Goal: Task Accomplishment & Management: Manage account settings

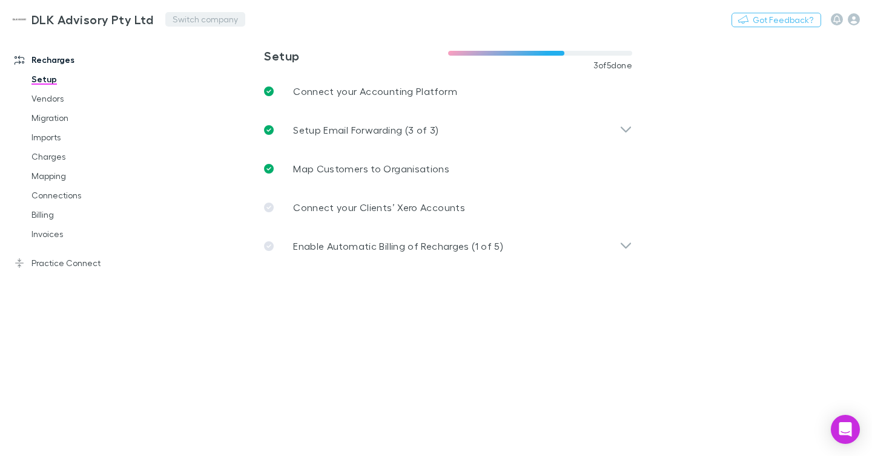
click at [171, 22] on button "Switch company" at bounding box center [205, 19] width 80 height 15
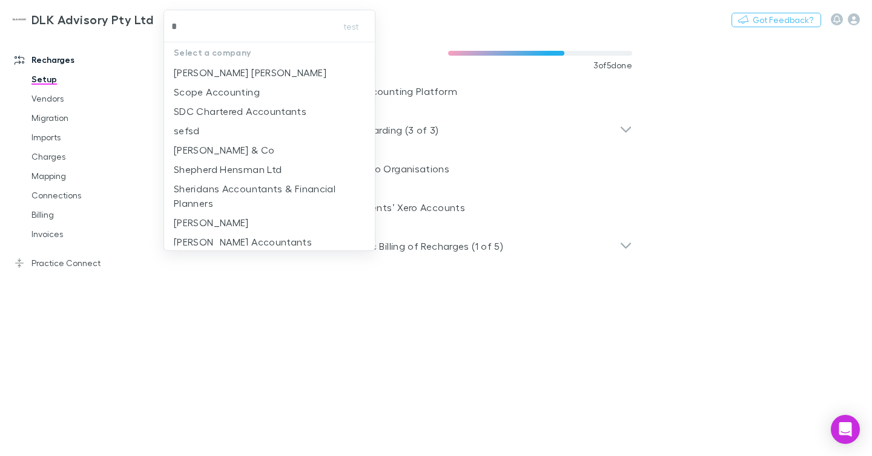
type input "**"
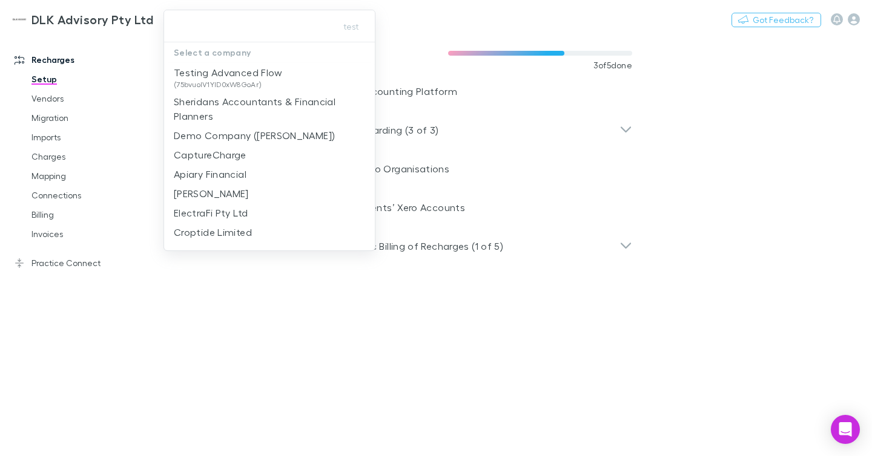
drag, startPoint x: 408, startPoint y: 23, endPoint x: 414, endPoint y: 22, distance: 6.2
click at [412, 22] on div at bounding box center [436, 228] width 872 height 456
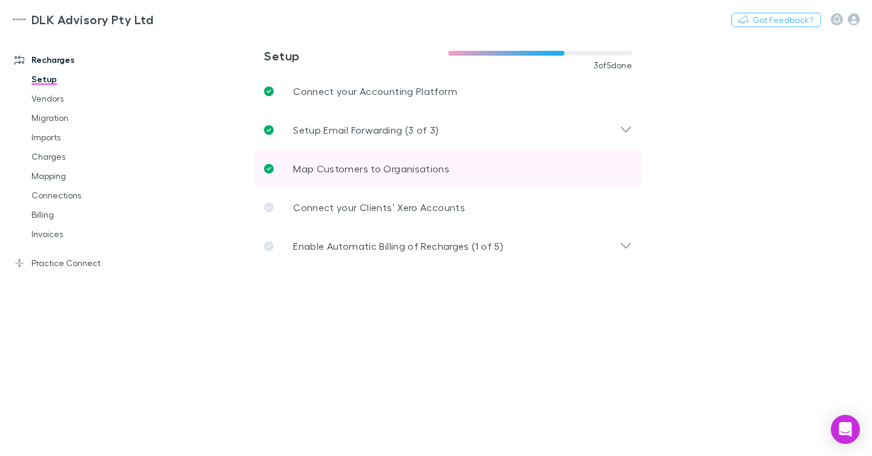
click at [327, 168] on p "Map Customers to Organisations" at bounding box center [371, 169] width 156 height 15
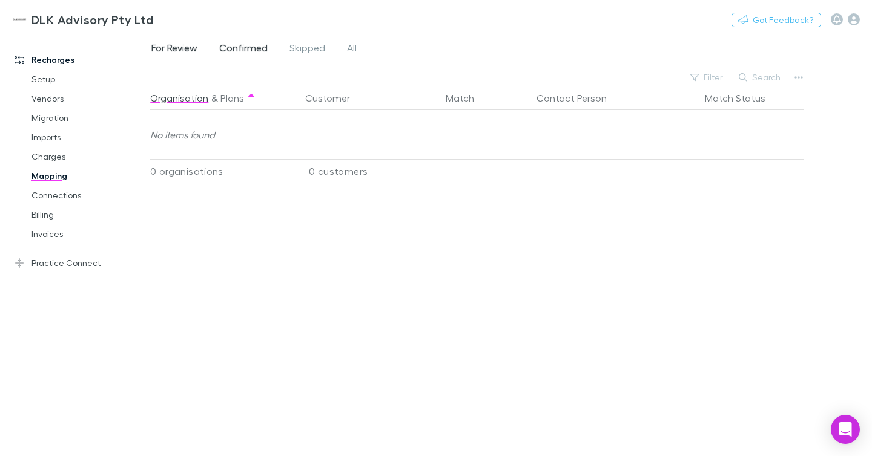
click at [243, 45] on span "Confirmed" at bounding box center [243, 50] width 48 height 16
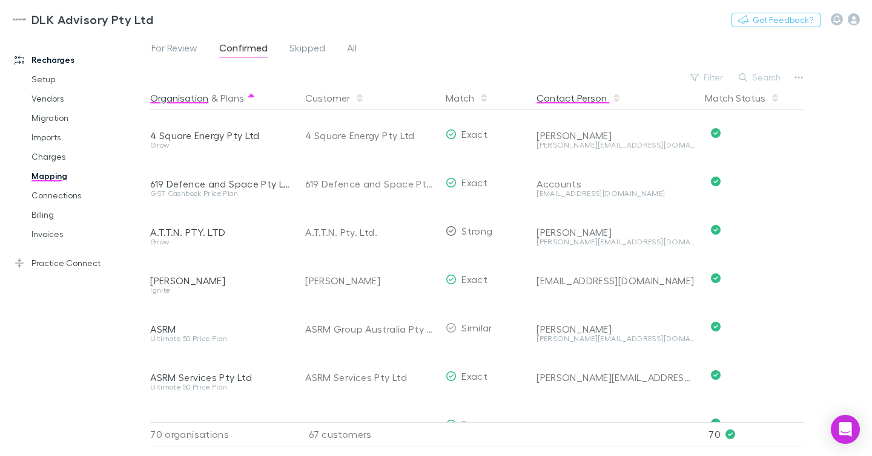
click at [590, 97] on button "Contact Person" at bounding box center [578, 98] width 85 height 24
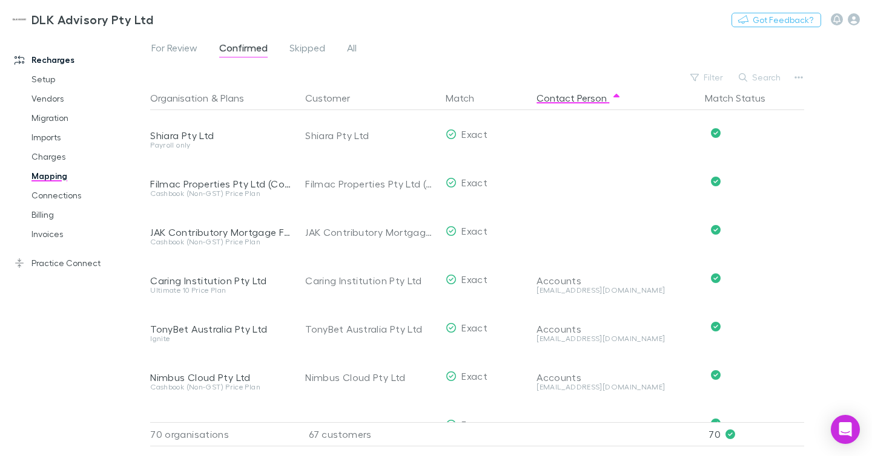
click at [64, 259] on link "Practice Connect" at bounding box center [74, 263] width 145 height 19
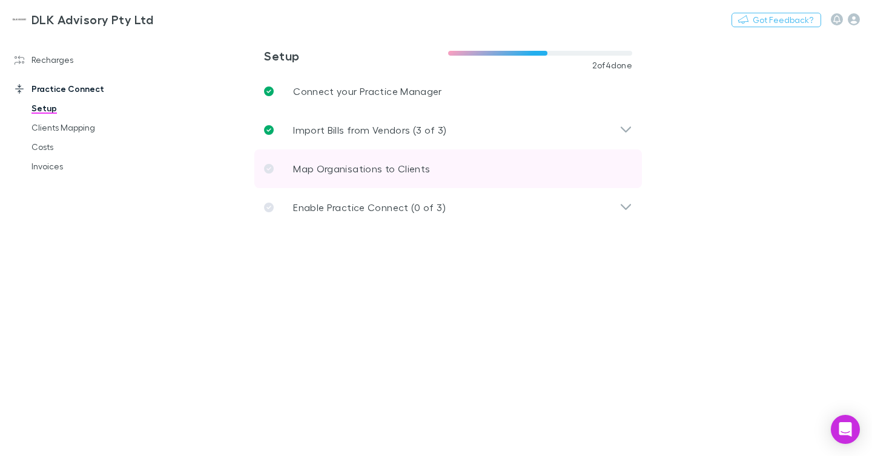
click at [325, 165] on p "Map Organisations to Clients" at bounding box center [361, 169] width 137 height 15
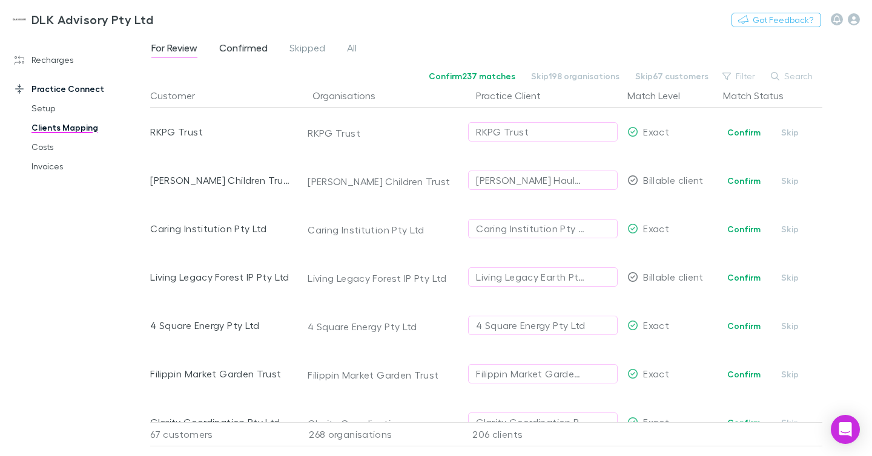
click at [234, 49] on span "Confirmed" at bounding box center [243, 50] width 48 height 16
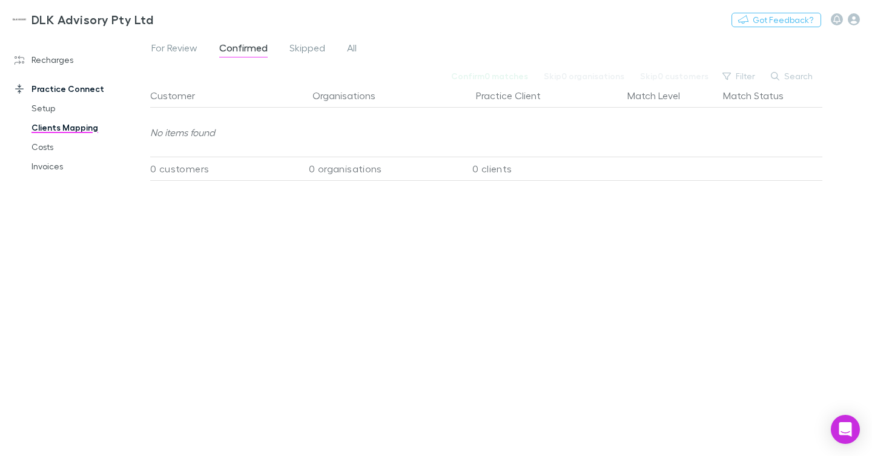
drag, startPoint x: 178, startPoint y: 50, endPoint x: 125, endPoint y: 94, distance: 68.8
click at [178, 50] on span "For Review" at bounding box center [174, 50] width 46 height 16
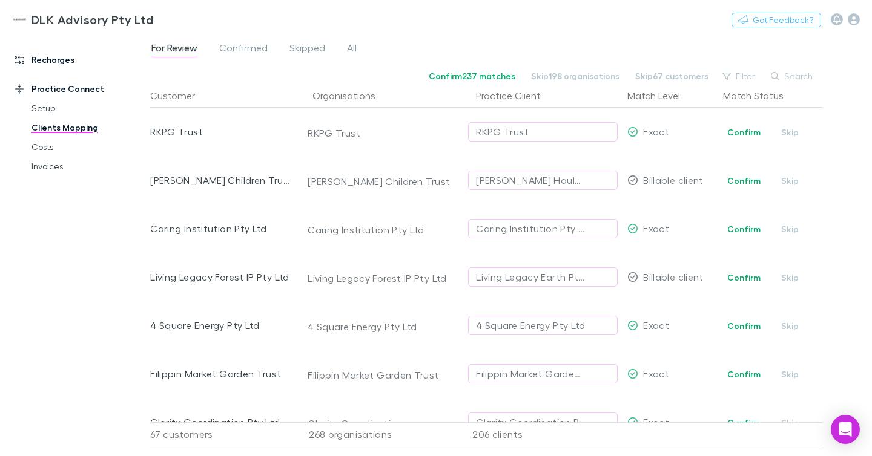
click at [45, 61] on link "Recharges" at bounding box center [74, 59] width 145 height 19
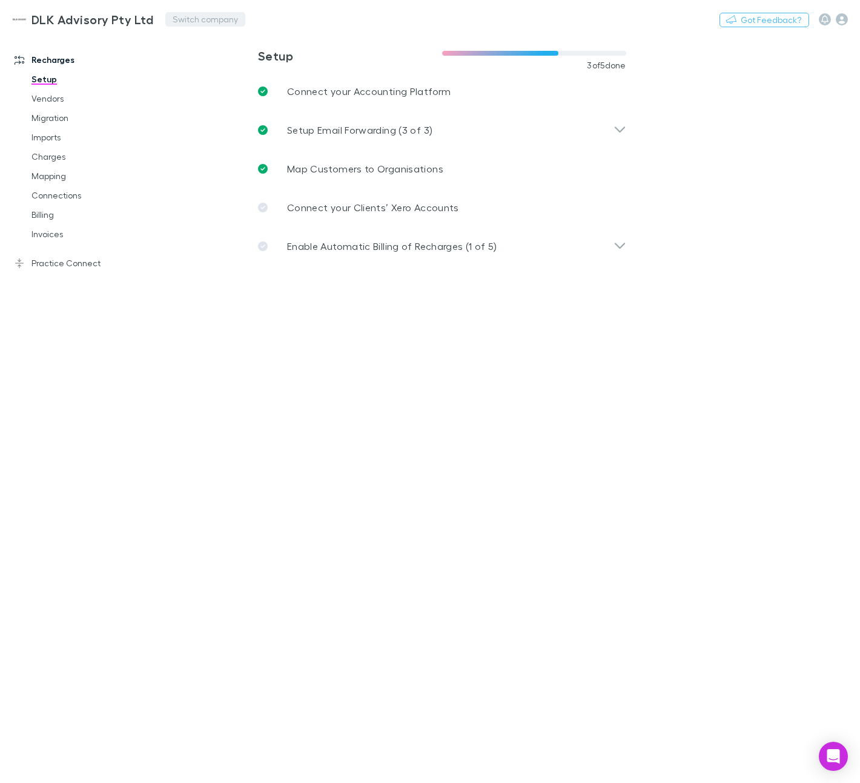
click at [183, 21] on button "Switch company" at bounding box center [205, 19] width 80 height 15
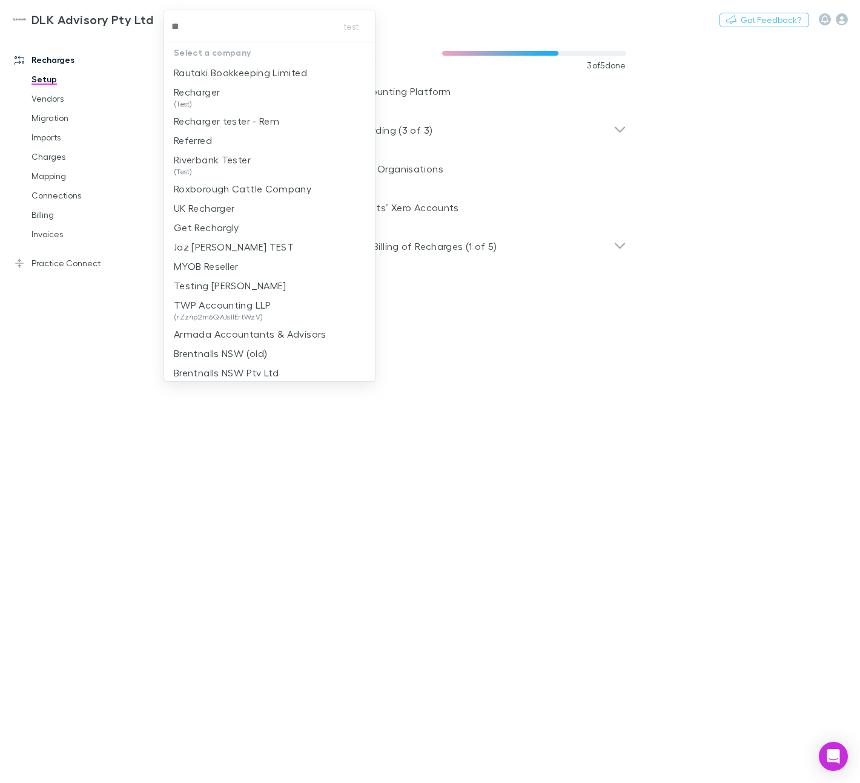
type input "***"
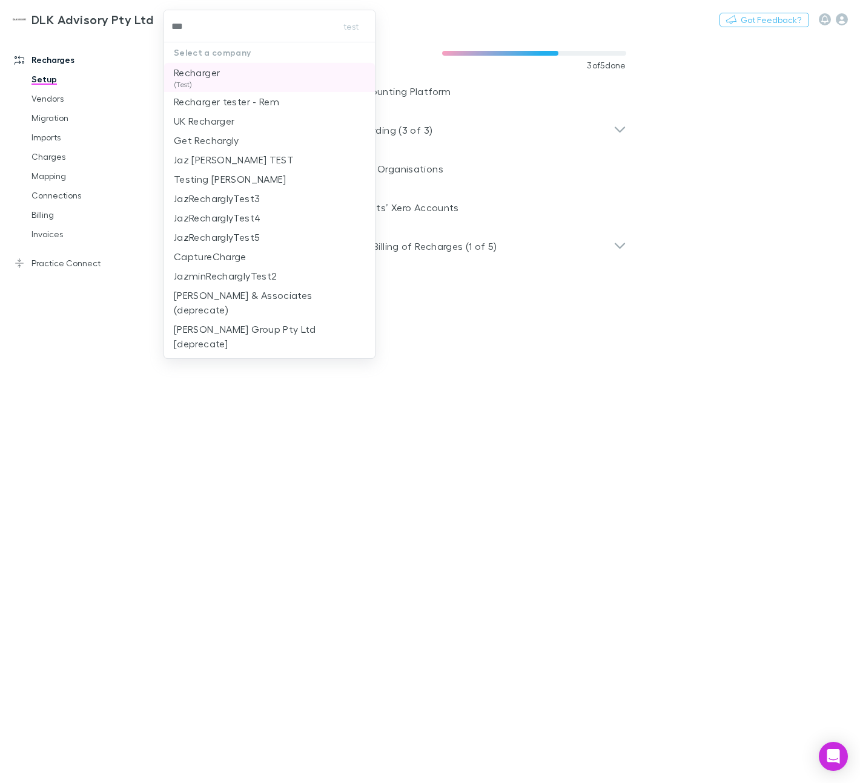
click at [215, 70] on p "Recharger" at bounding box center [197, 72] width 46 height 15
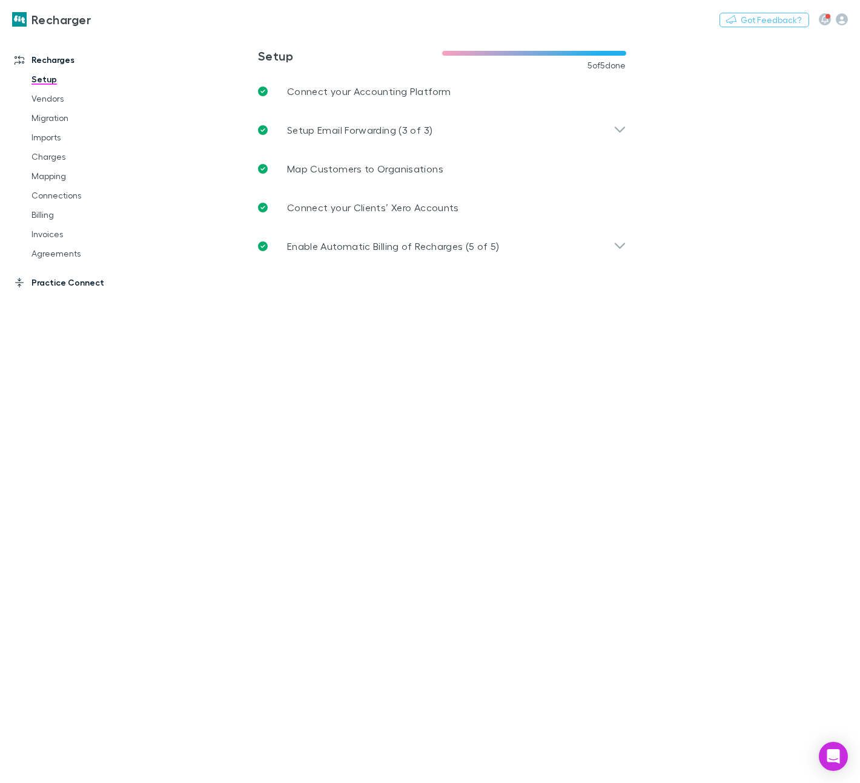
drag, startPoint x: 64, startPoint y: 283, endPoint x: 79, endPoint y: 275, distance: 17.3
click at [64, 283] on link "Practice Connect" at bounding box center [74, 282] width 145 height 19
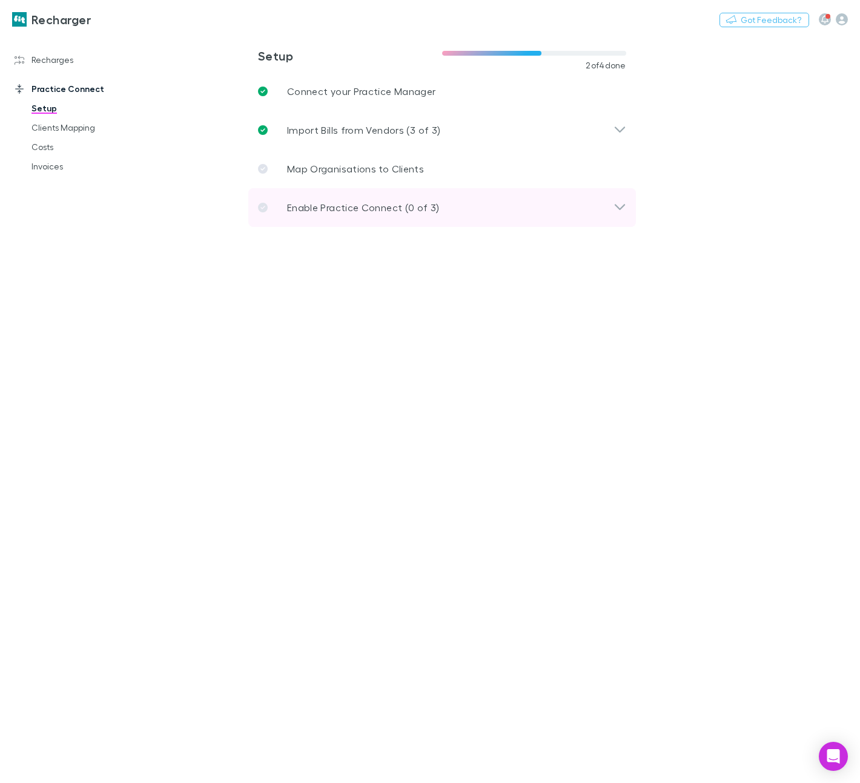
click at [309, 197] on div "Enable Practice Connect (0 of 3)" at bounding box center [441, 207] width 387 height 39
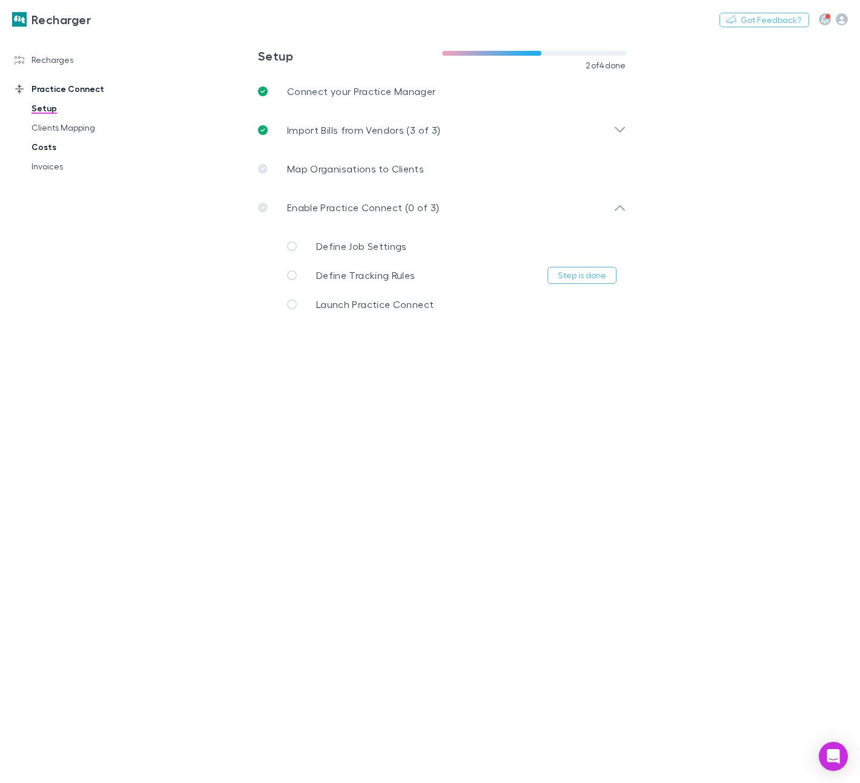
click at [68, 146] on link "Costs" at bounding box center [83, 146] width 128 height 19
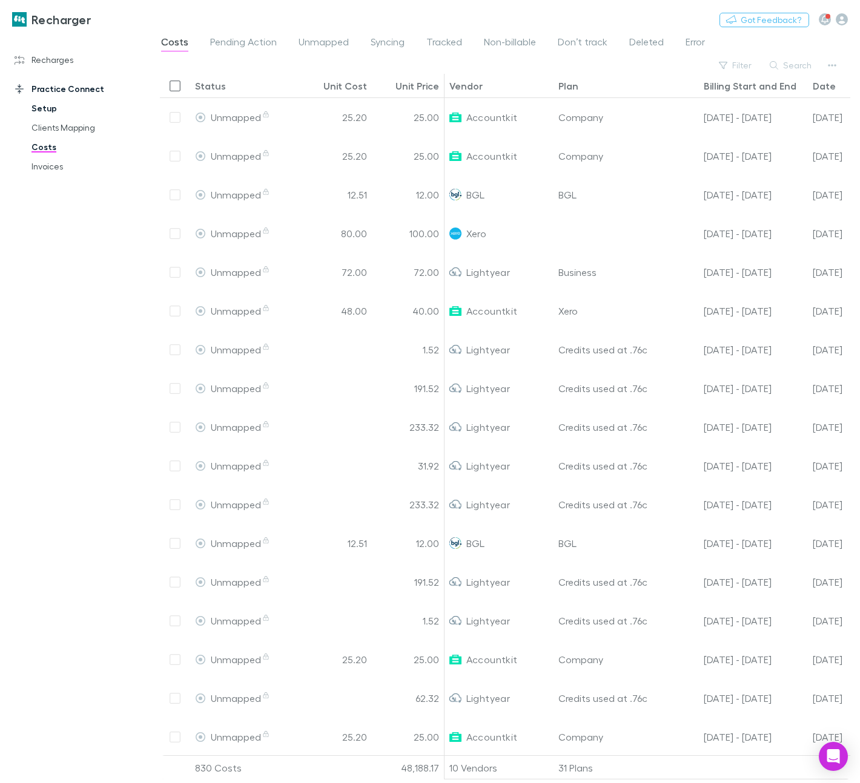
click at [59, 100] on link "Setup" at bounding box center [83, 108] width 128 height 19
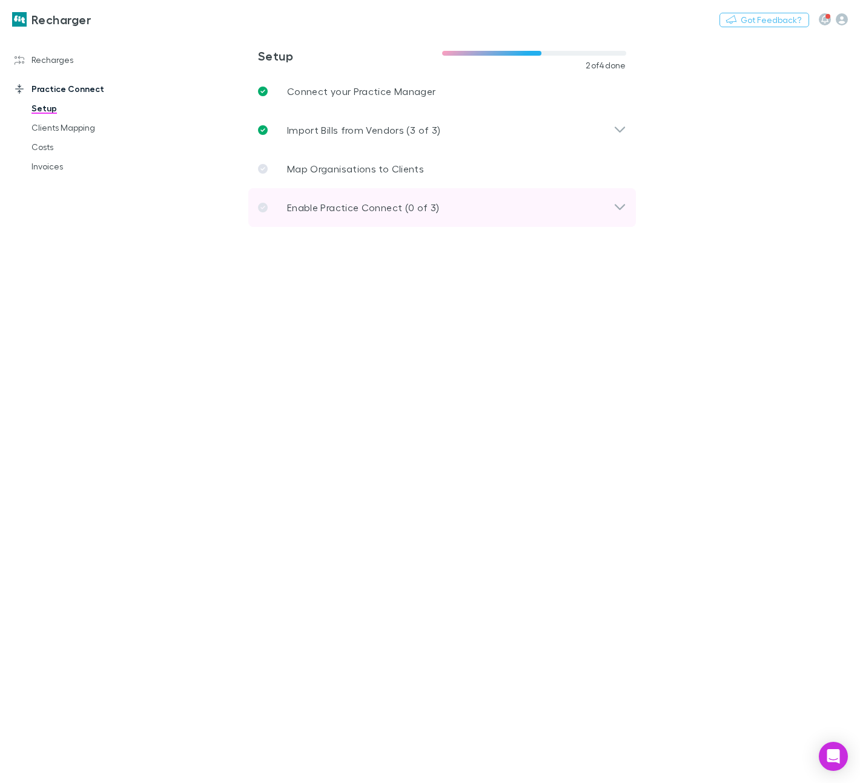
click at [306, 192] on div "Enable Practice Connect (0 of 3)" at bounding box center [441, 207] width 387 height 39
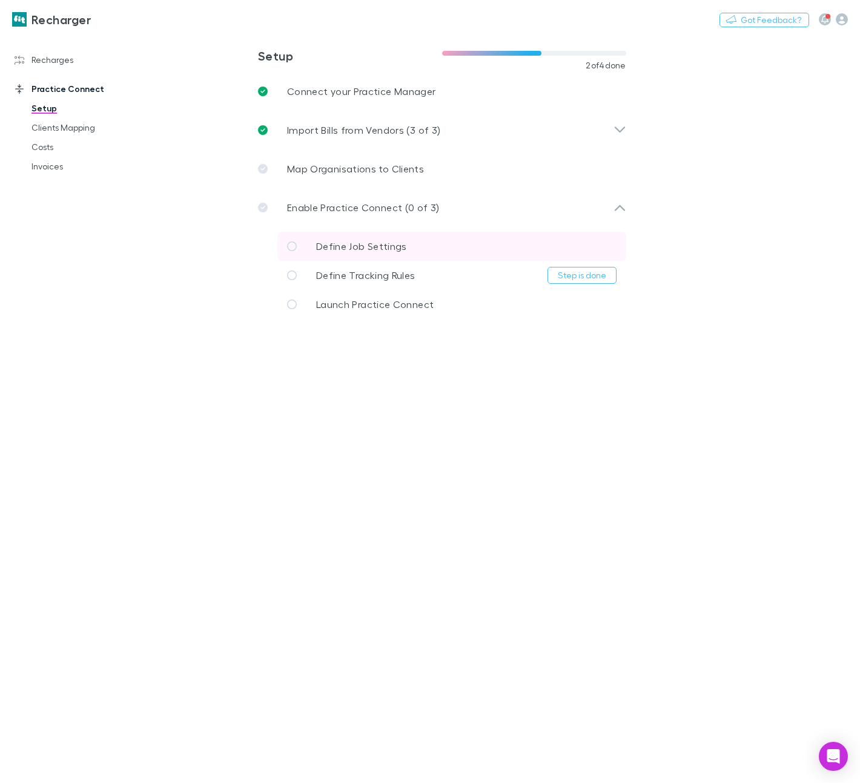
click at [360, 245] on span "Define Job Settings" at bounding box center [361, 246] width 91 height 12
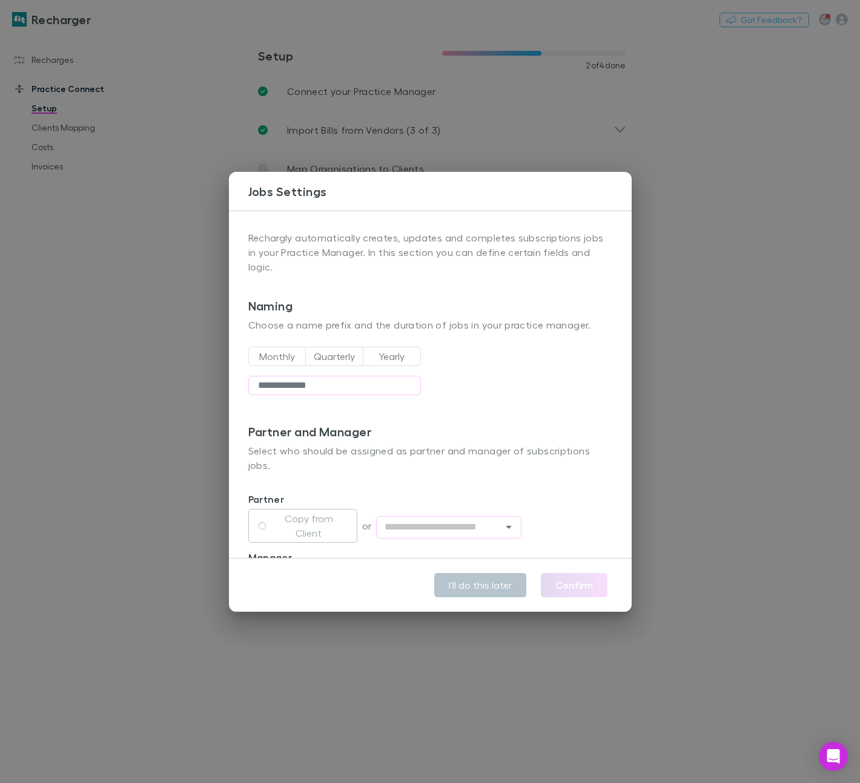
click at [171, 372] on div "**********" at bounding box center [430, 391] width 860 height 783
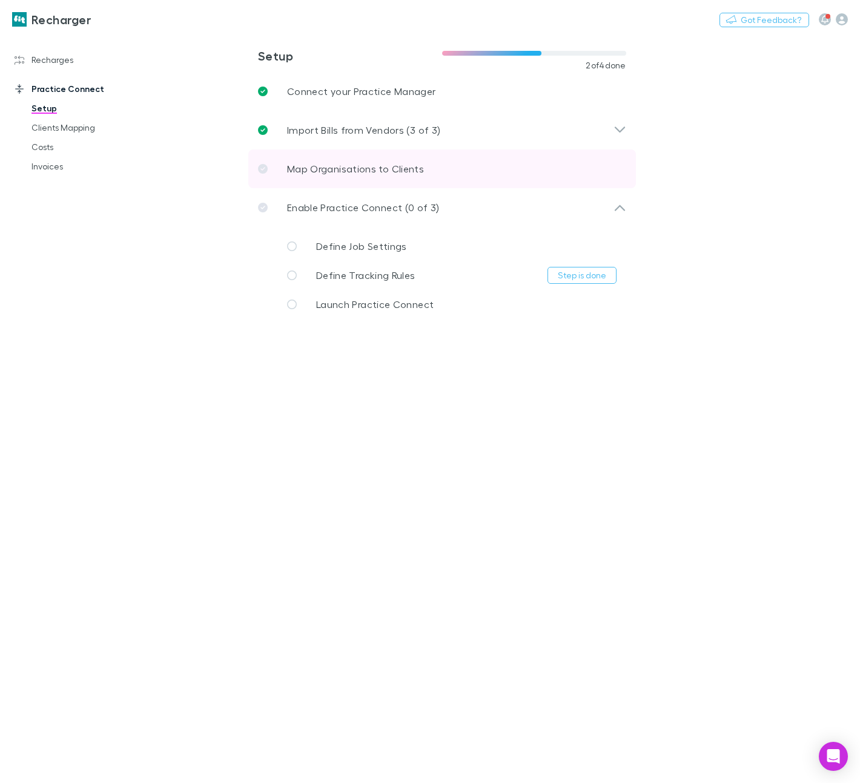
click at [312, 179] on link "Map Organisations to Clients" at bounding box center [441, 169] width 387 height 39
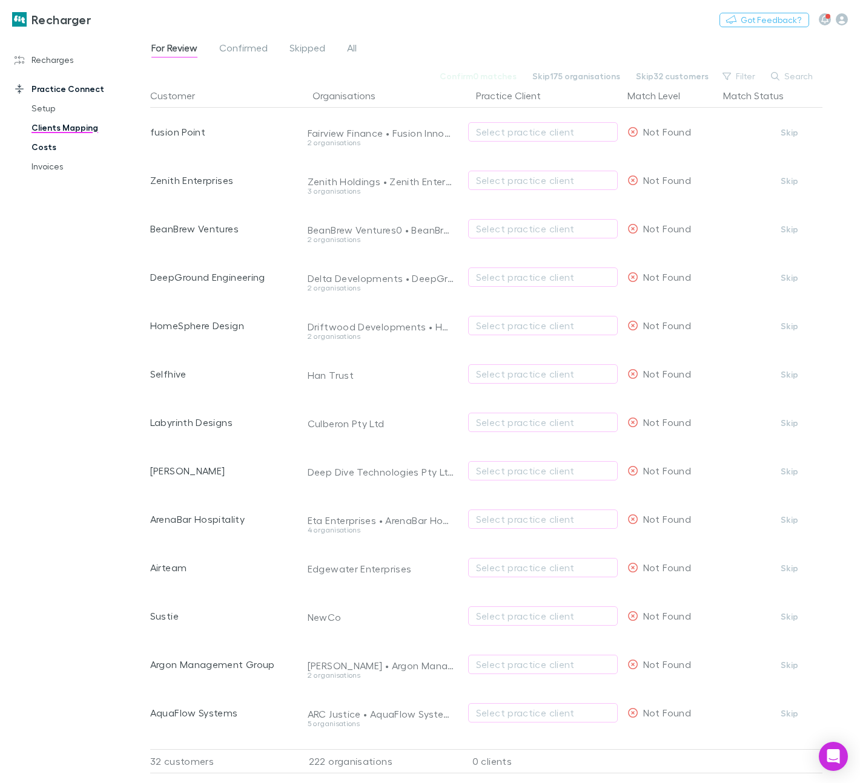
click at [59, 147] on link "Costs" at bounding box center [83, 146] width 128 height 19
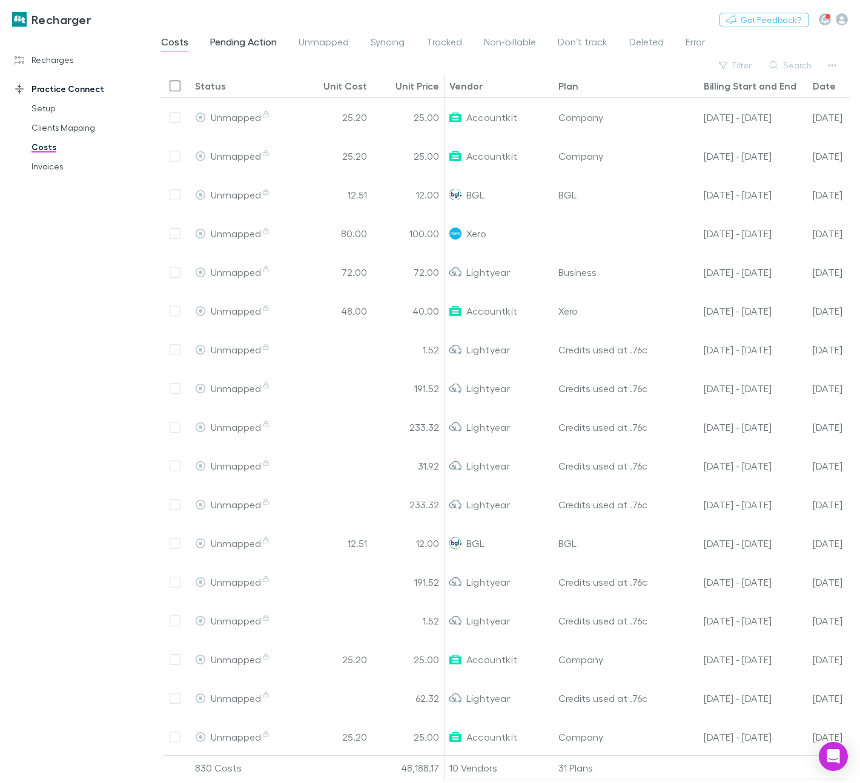
click at [265, 39] on span "Pending Action" at bounding box center [243, 44] width 67 height 16
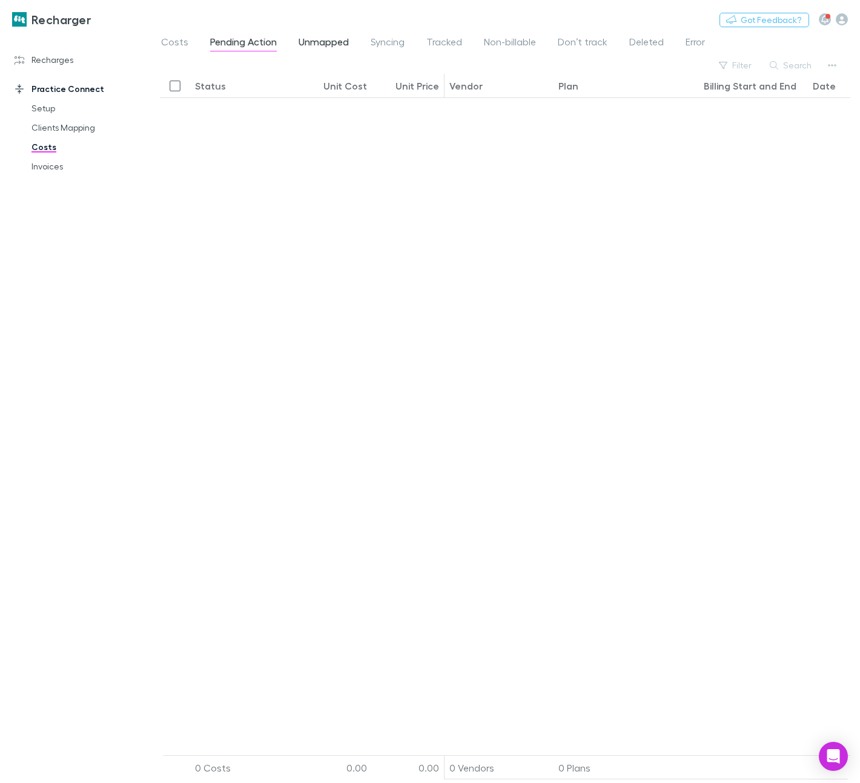
click at [309, 42] on span "Unmapped" at bounding box center [323, 44] width 50 height 16
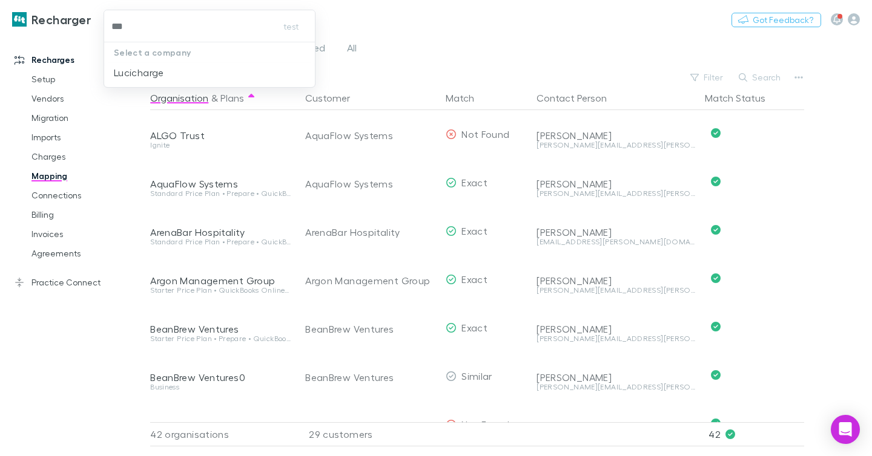
type input "****"
click at [142, 65] on li "Lucicharge" at bounding box center [209, 72] width 211 height 19
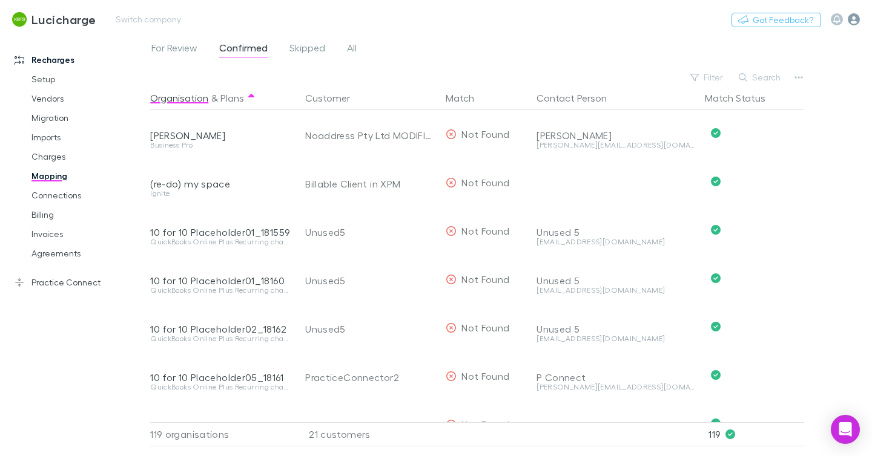
click at [856, 21] on icon "button" at bounding box center [853, 19] width 12 height 12
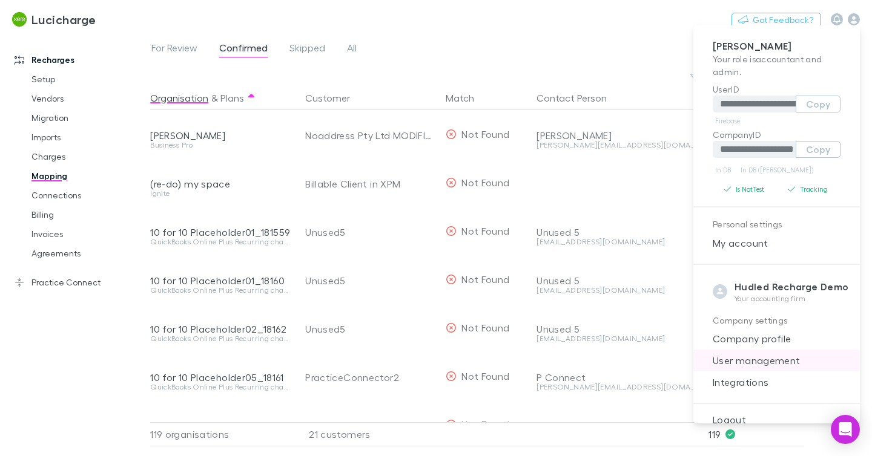
click at [757, 355] on span "User management" at bounding box center [776, 361] width 147 height 15
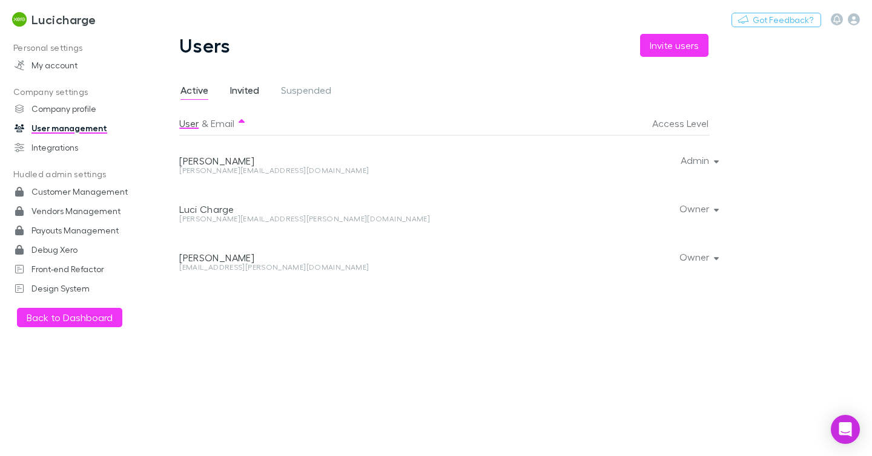
click at [251, 88] on span "Invited" at bounding box center [244, 92] width 29 height 16
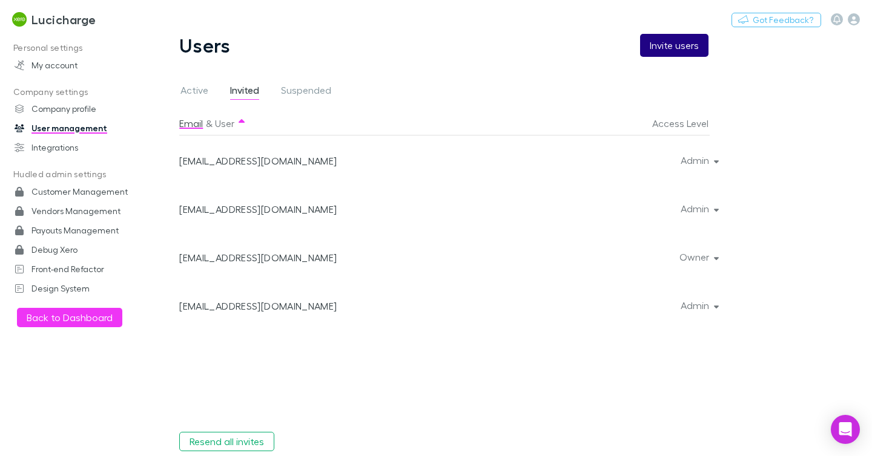
click at [680, 40] on button "Invite users" at bounding box center [674, 45] width 68 height 23
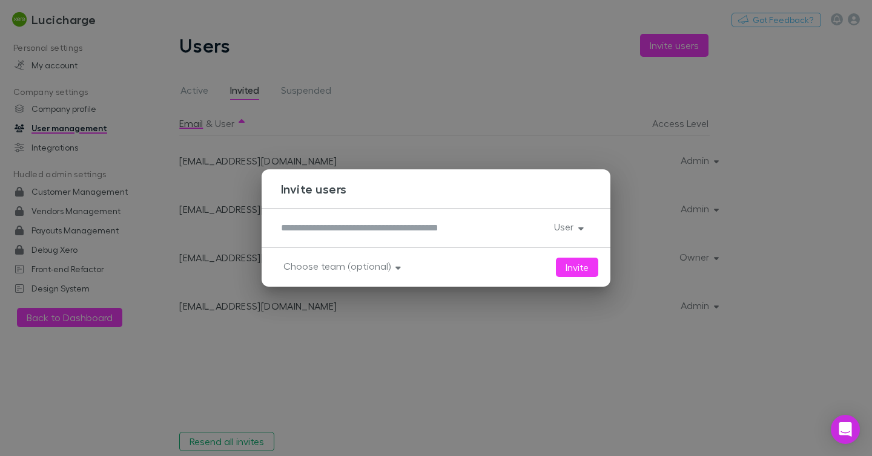
click at [350, 237] on div "*" at bounding box center [412, 228] width 263 height 19
type textarea "**********"
click at [556, 235] on div "User" at bounding box center [567, 228] width 47 height 19
click at [565, 229] on button "User" at bounding box center [567, 227] width 47 height 17
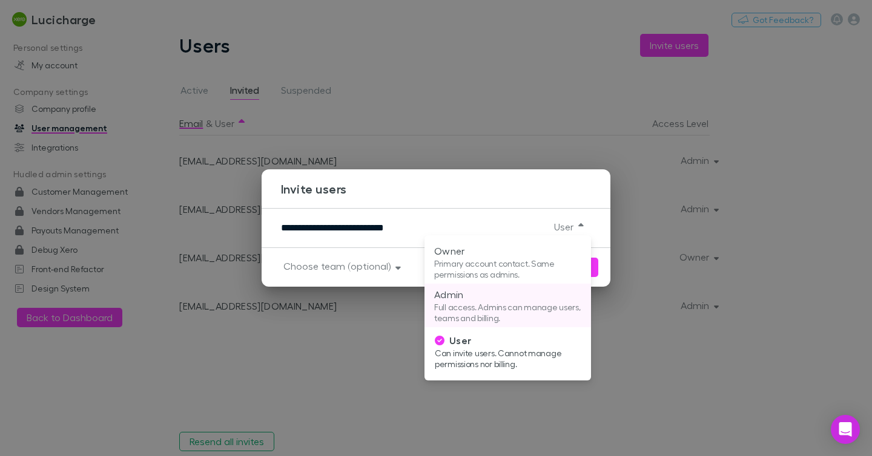
click at [474, 303] on p "Full access. Admins can manage users, teams and billing." at bounding box center [507, 313] width 147 height 22
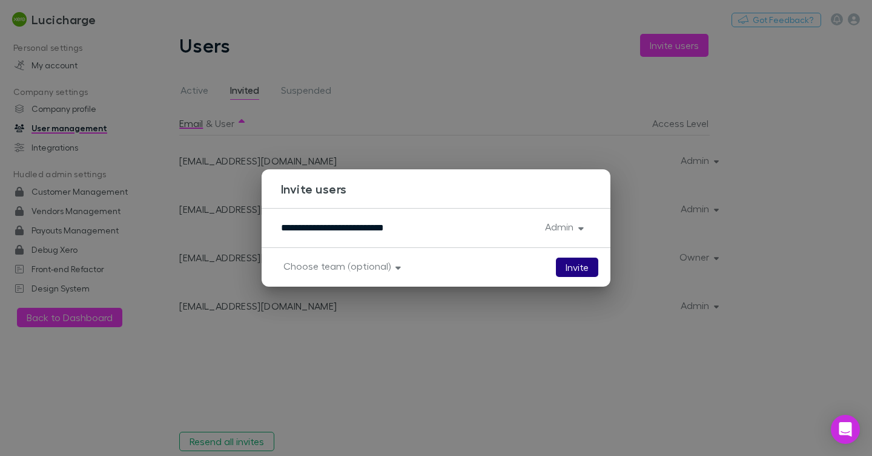
click at [571, 265] on button "Invite" at bounding box center [577, 267] width 42 height 19
